Goal: Ask a question

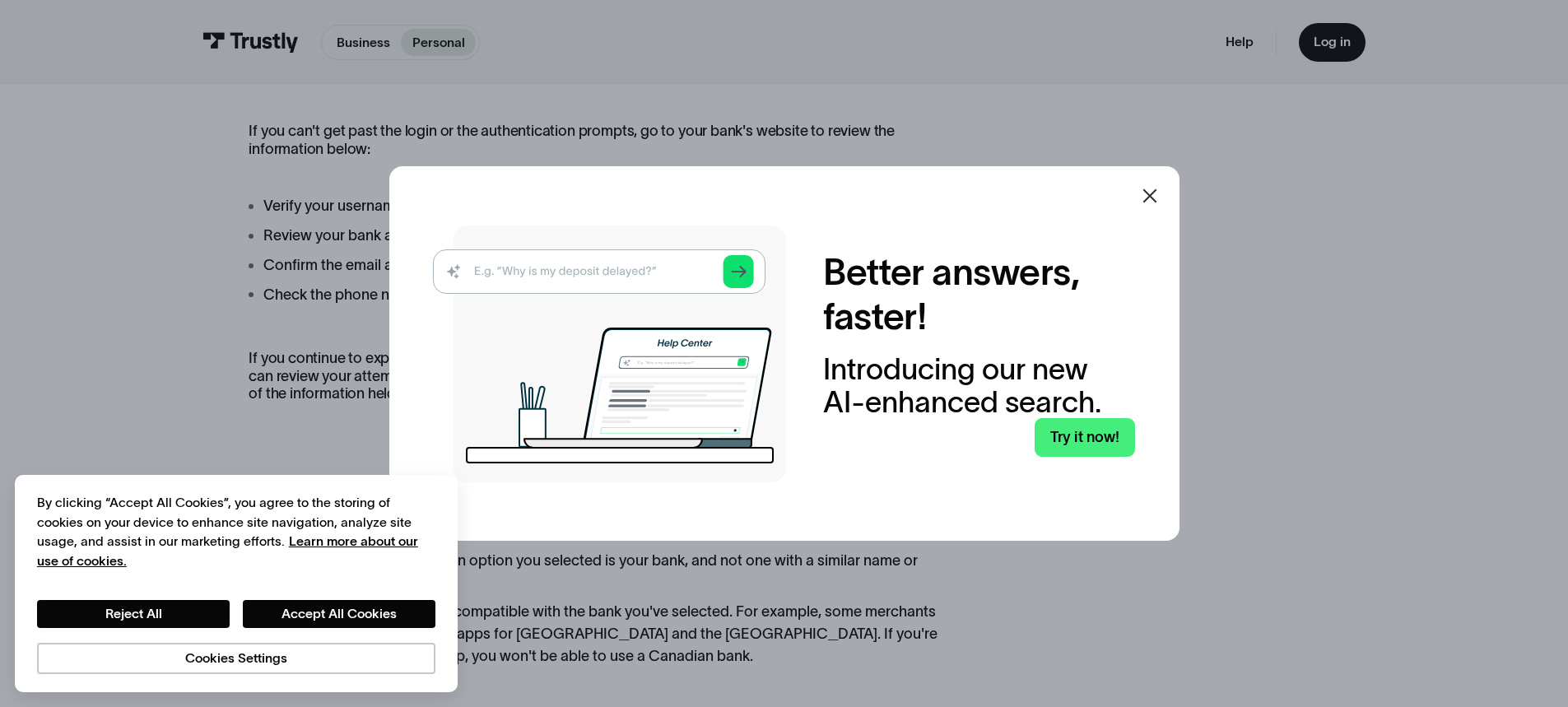
click at [1160, 197] on icon at bounding box center [1150, 196] width 20 height 20
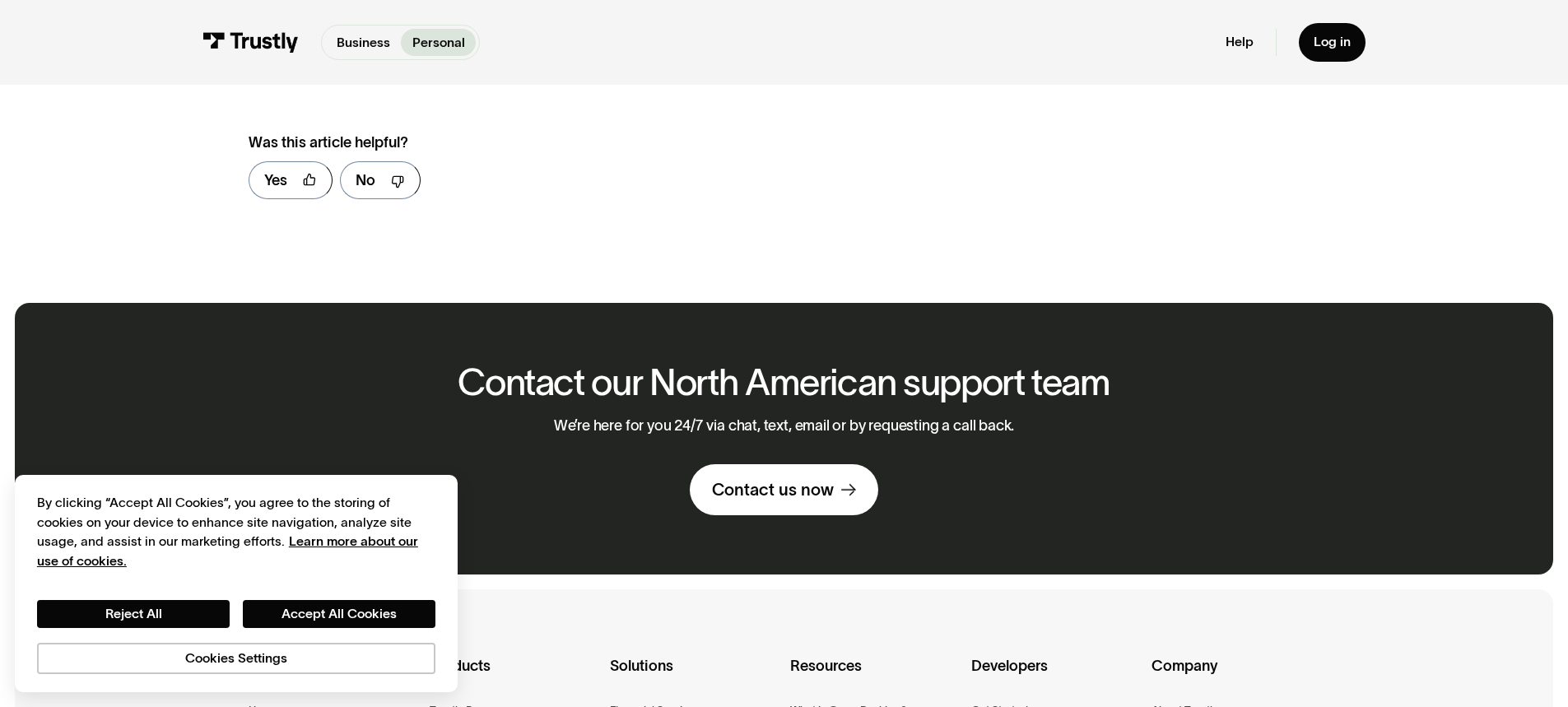
scroll to position [1132, 0]
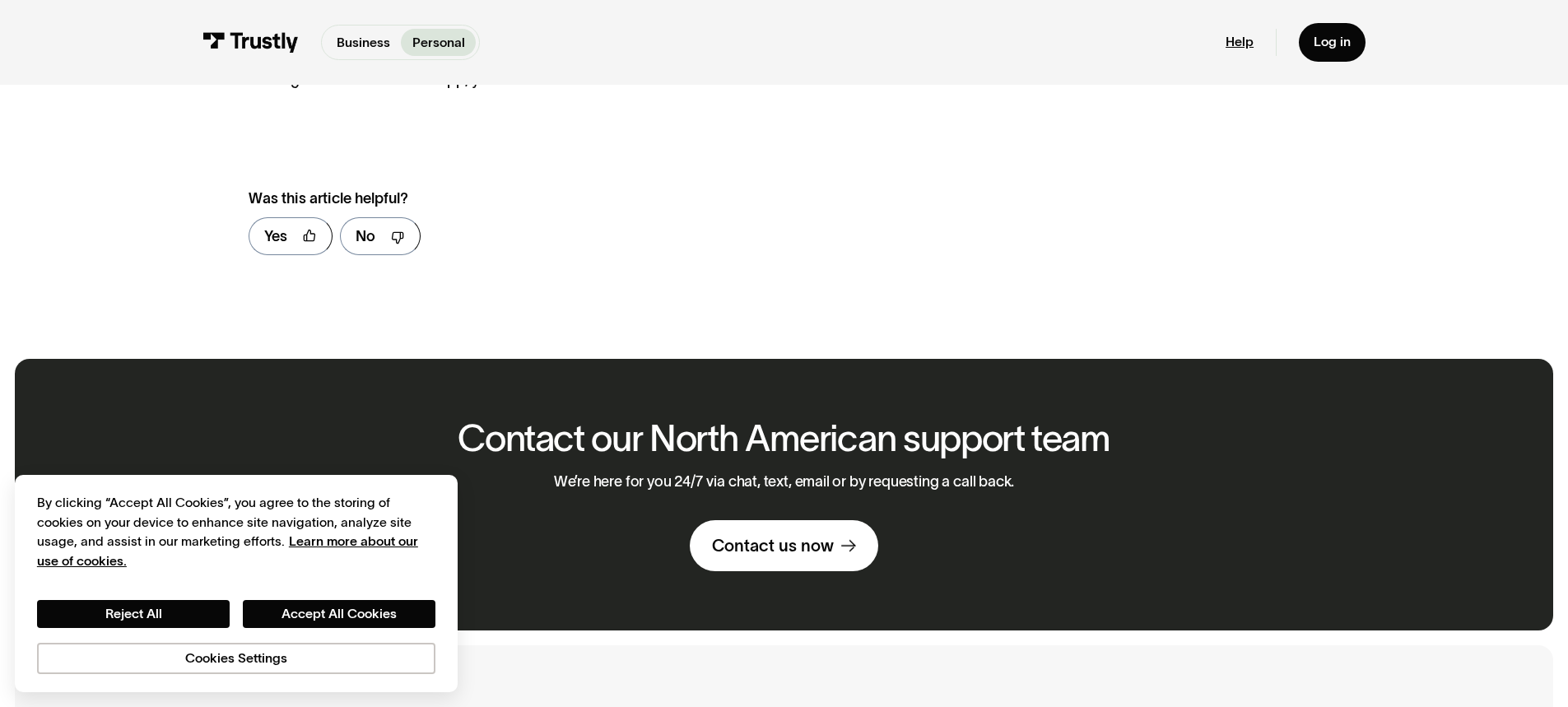
click at [1243, 42] on link "Help" at bounding box center [1239, 41] width 28 height 17
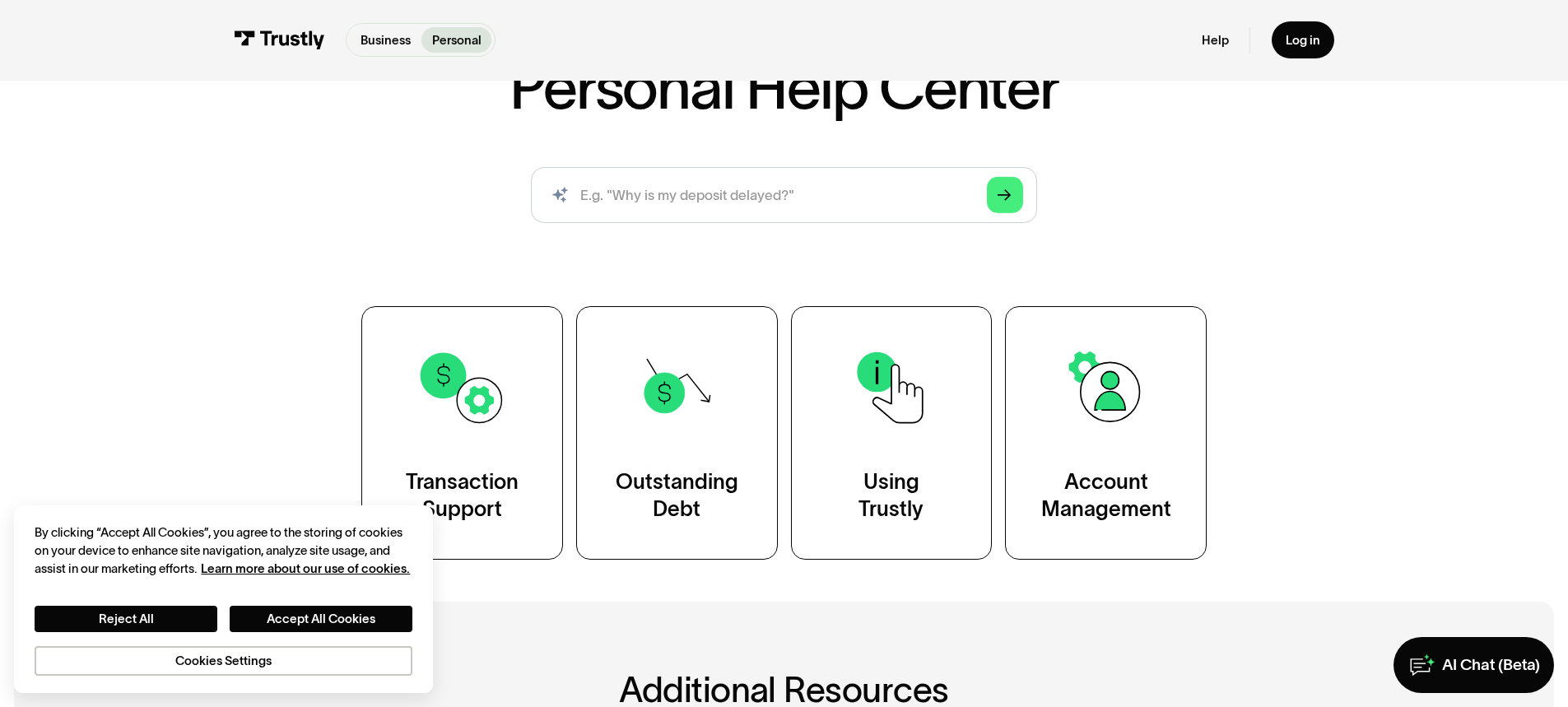
scroll to position [83, 0]
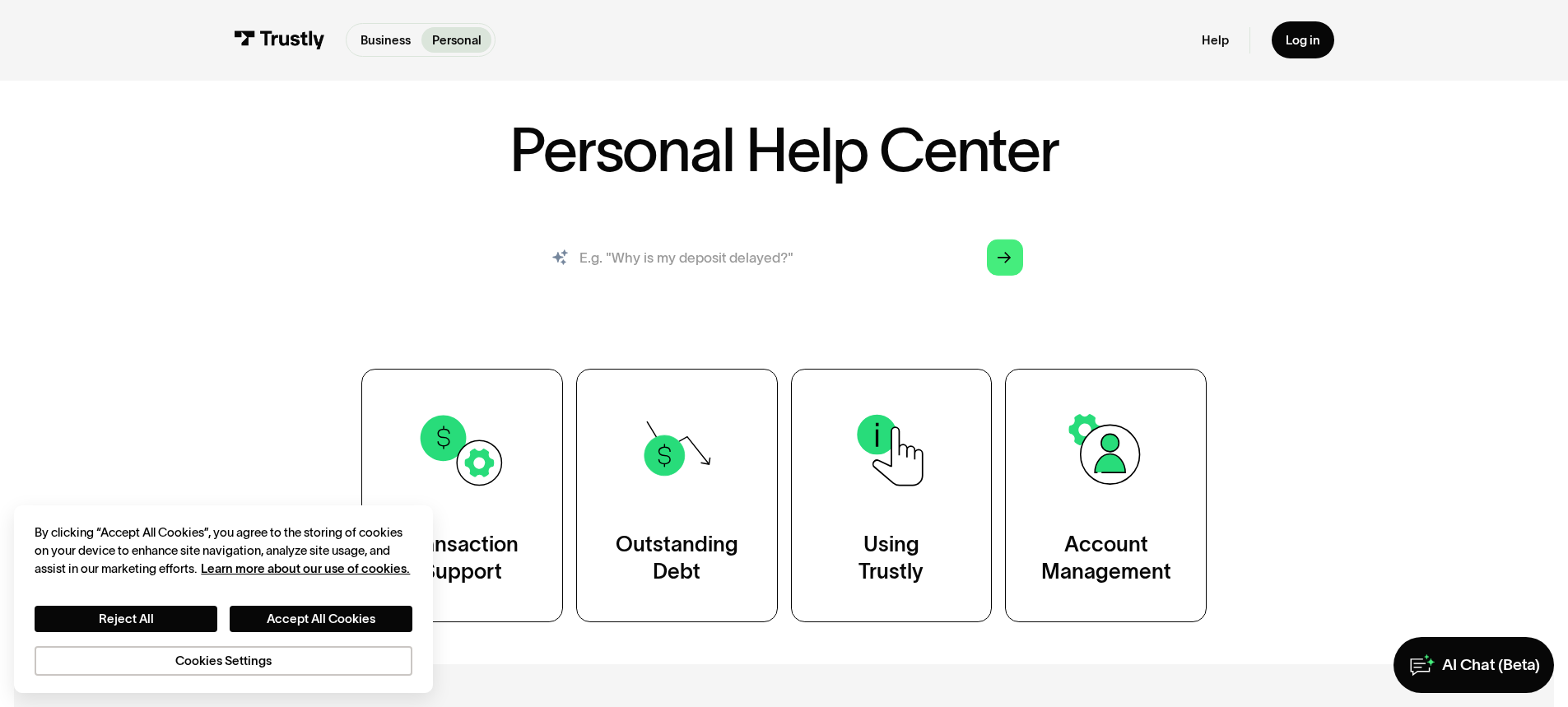
click at [616, 257] on input "search" at bounding box center [784, 257] width 507 height 56
click at [572, 258] on input "search" at bounding box center [784, 257] width 507 height 56
click at [1013, 265] on link "Arrow Right" at bounding box center [1004, 257] width 36 height 36
click at [1006, 258] on polygon "Search" at bounding box center [1004, 258] width 14 height 12
click at [623, 257] on input "search" at bounding box center [784, 257] width 507 height 56
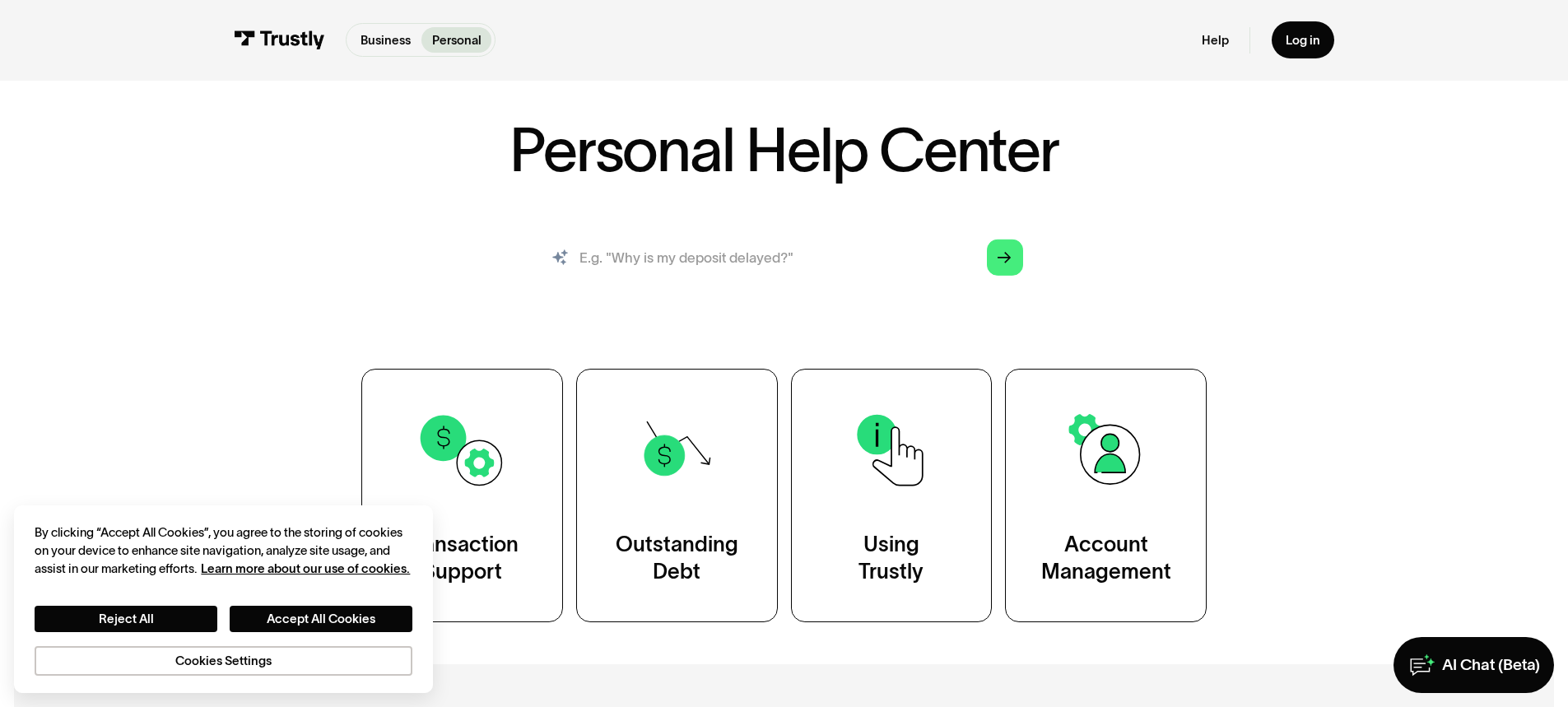
click at [571, 253] on input "search" at bounding box center [784, 257] width 507 height 56
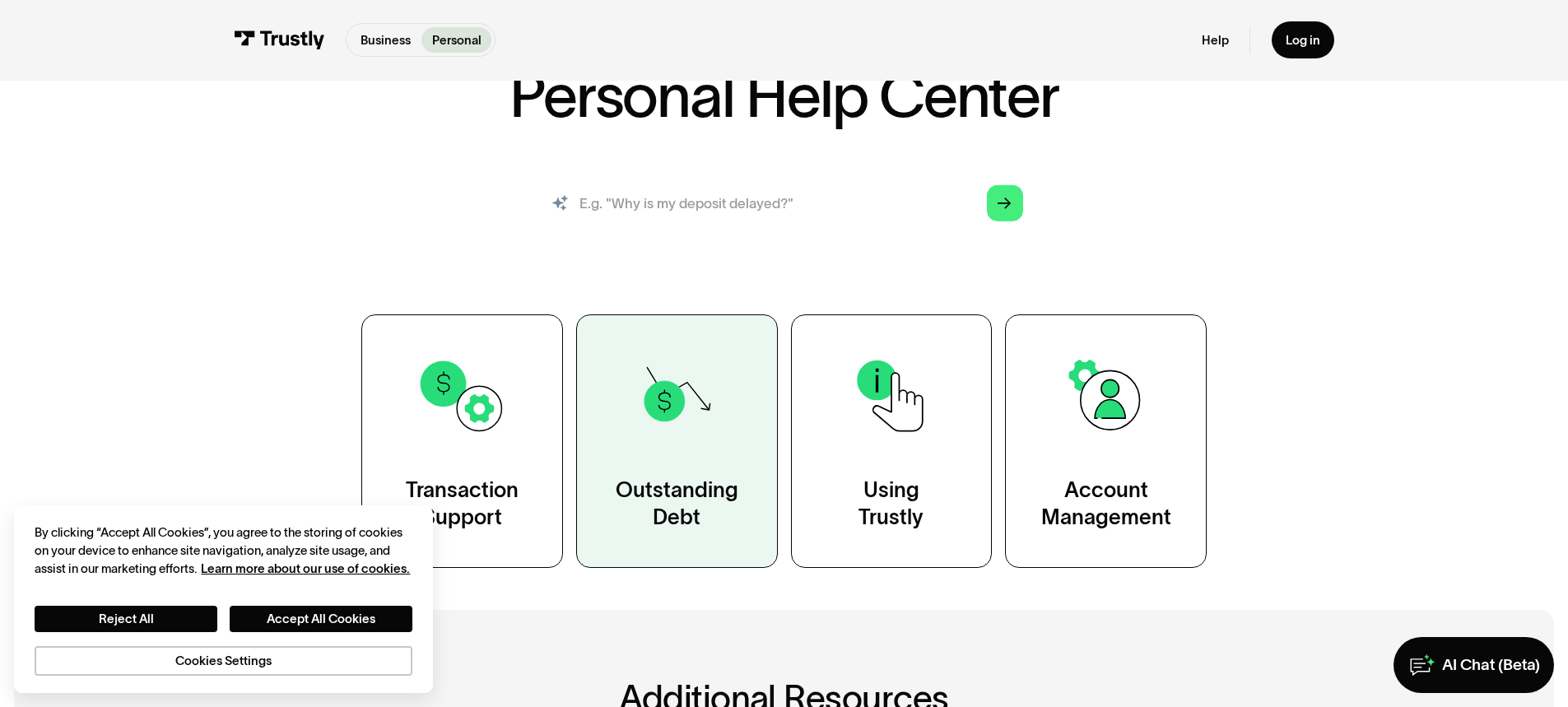
scroll to position [164, 0]
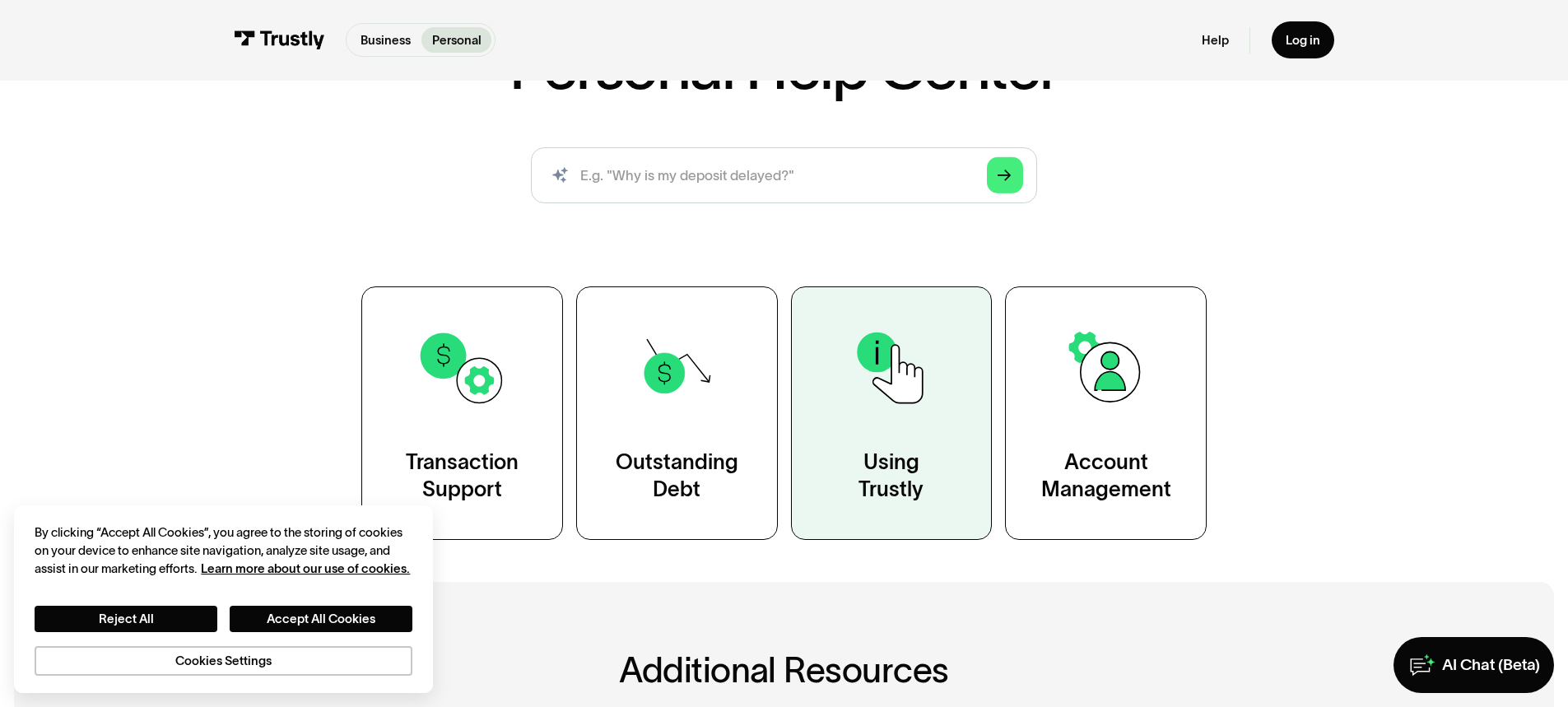
click at [925, 406] on img at bounding box center [891, 368] width 90 height 90
